Goal: Navigation & Orientation: Find specific page/section

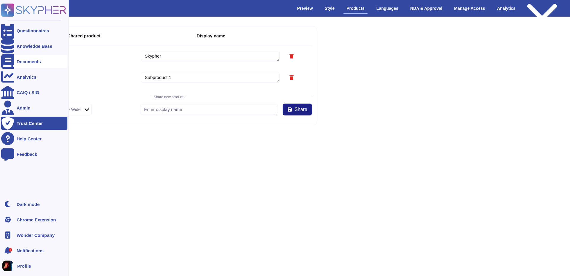
type textarea "Skypher"
type textarea "Subproduct 1"
click at [21, 61] on div "Documents" at bounding box center [29, 61] width 24 height 4
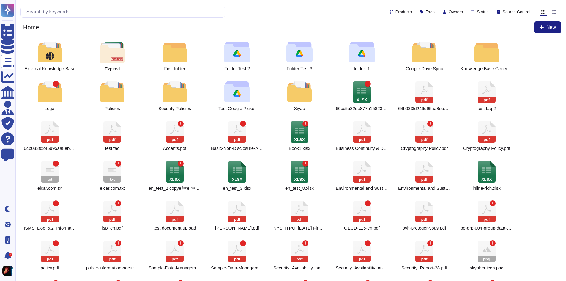
click at [557, 12] on div at bounding box center [554, 11] width 7 height 7
click at [0, 0] on input "radio" at bounding box center [0, 0] width 0 height 0
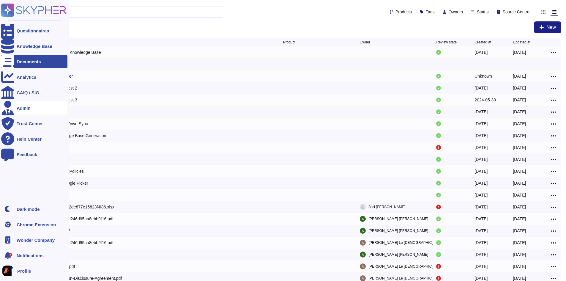
click at [34, 109] on div "Admin" at bounding box center [34, 107] width 66 height 13
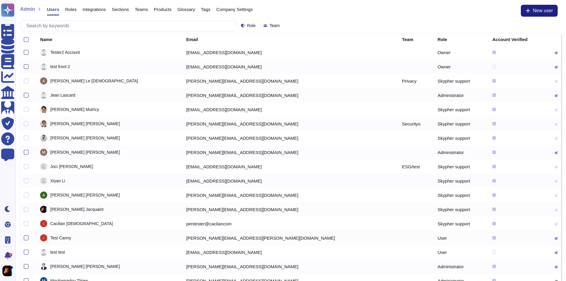
click at [236, 12] on div "Company Settings" at bounding box center [231, 11] width 42 height 12
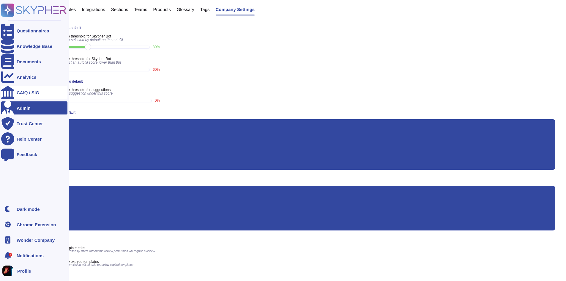
click at [31, 94] on div "CAIQ / SIG" at bounding box center [34, 92] width 66 height 13
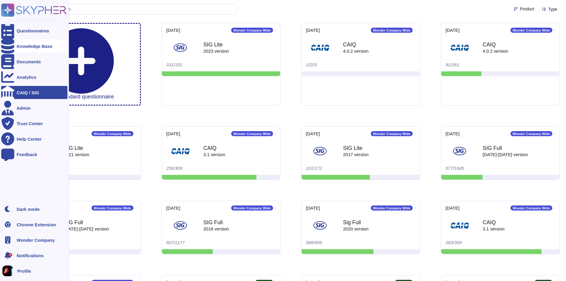
click at [25, 49] on div "Knowledge Base" at bounding box center [34, 46] width 66 height 13
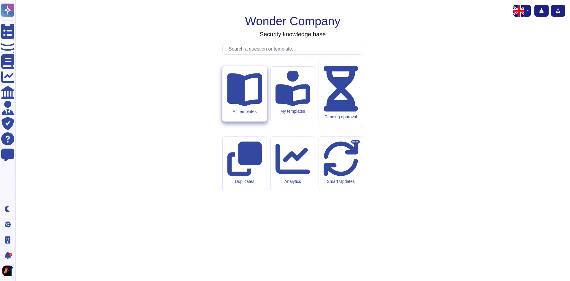
click at [256, 121] on div "All templates" at bounding box center [245, 93] width 44 height 55
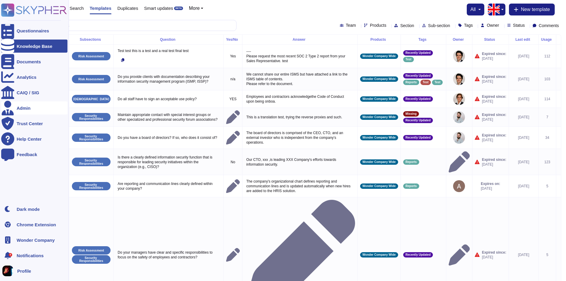
click at [32, 108] on div "Admin" at bounding box center [34, 107] width 66 height 13
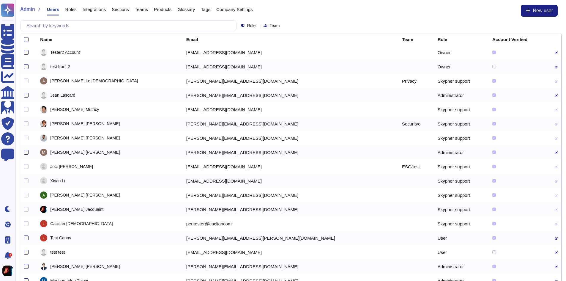
click at [222, 10] on span "Company Settings" at bounding box center [234, 9] width 37 height 4
